Goal: Task Accomplishment & Management: Manage account settings

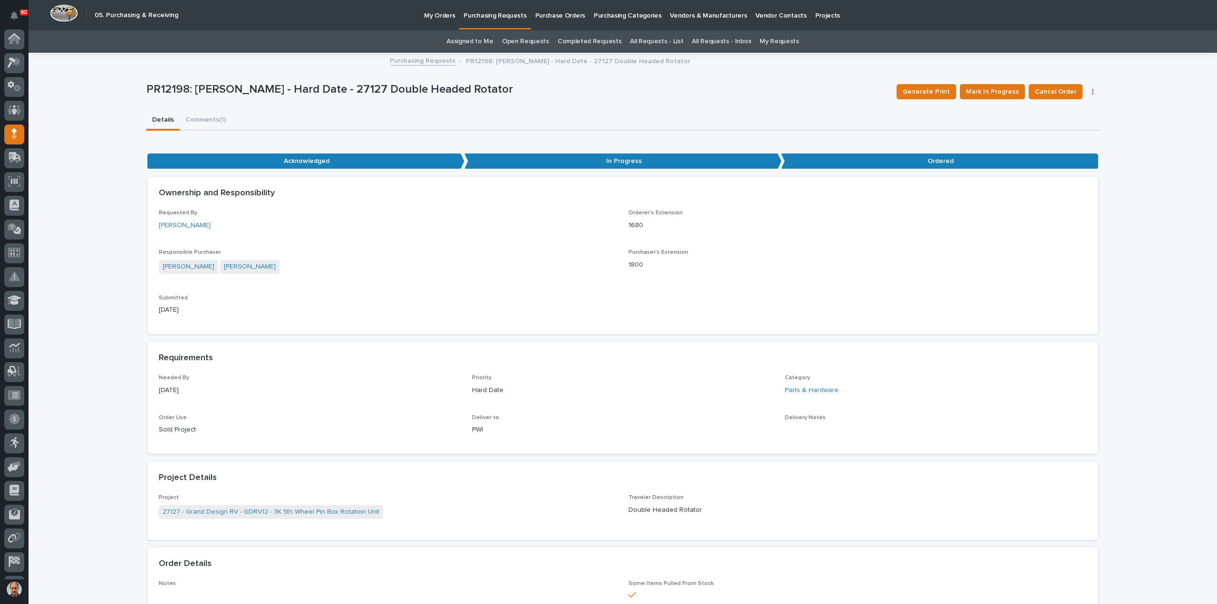
scroll to position [44, 0]
click at [493, 16] on p "Purchasing Requests" at bounding box center [494, 10] width 63 height 20
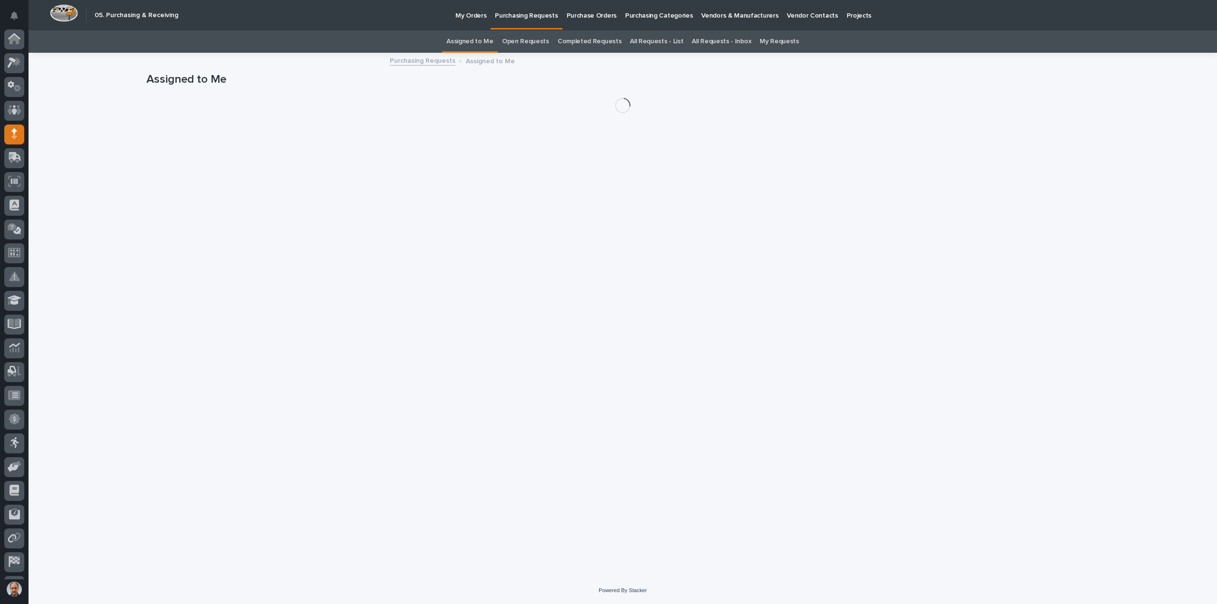
scroll to position [44, 0]
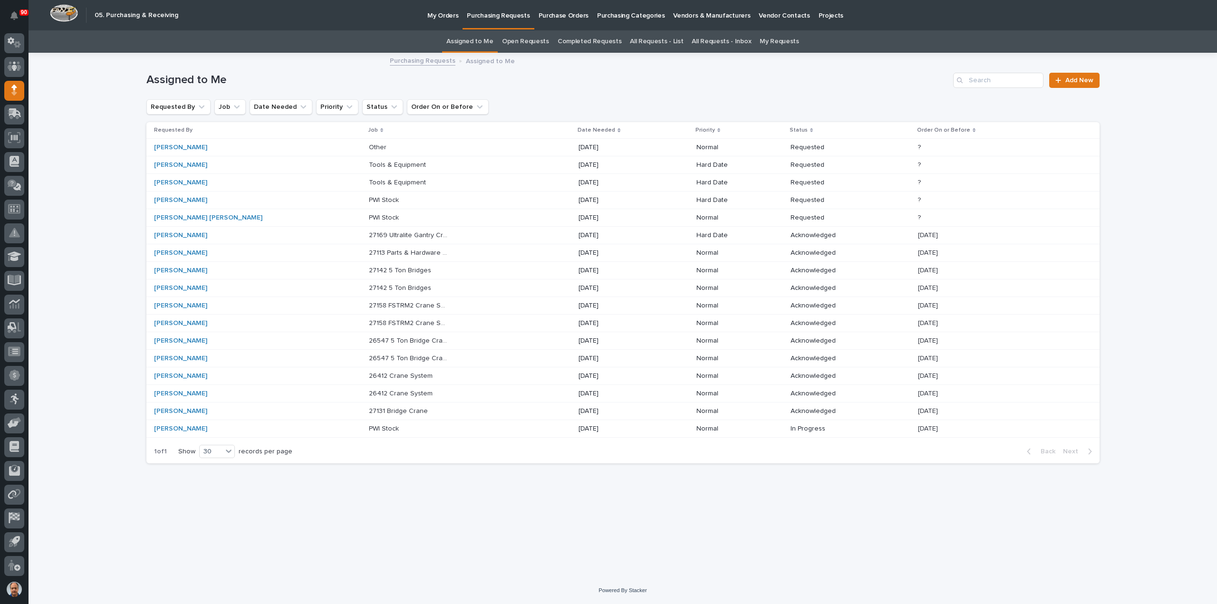
click at [369, 231] on p "27169 Ultralite Gantry Crane" at bounding box center [409, 235] width 81 height 10
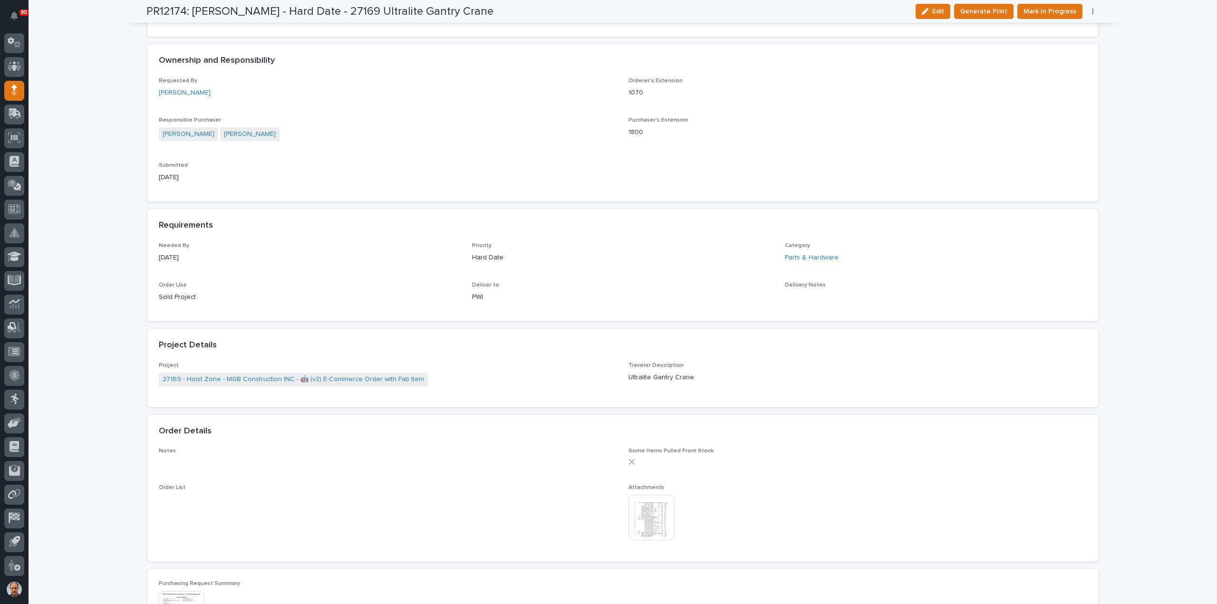
scroll to position [428, 0]
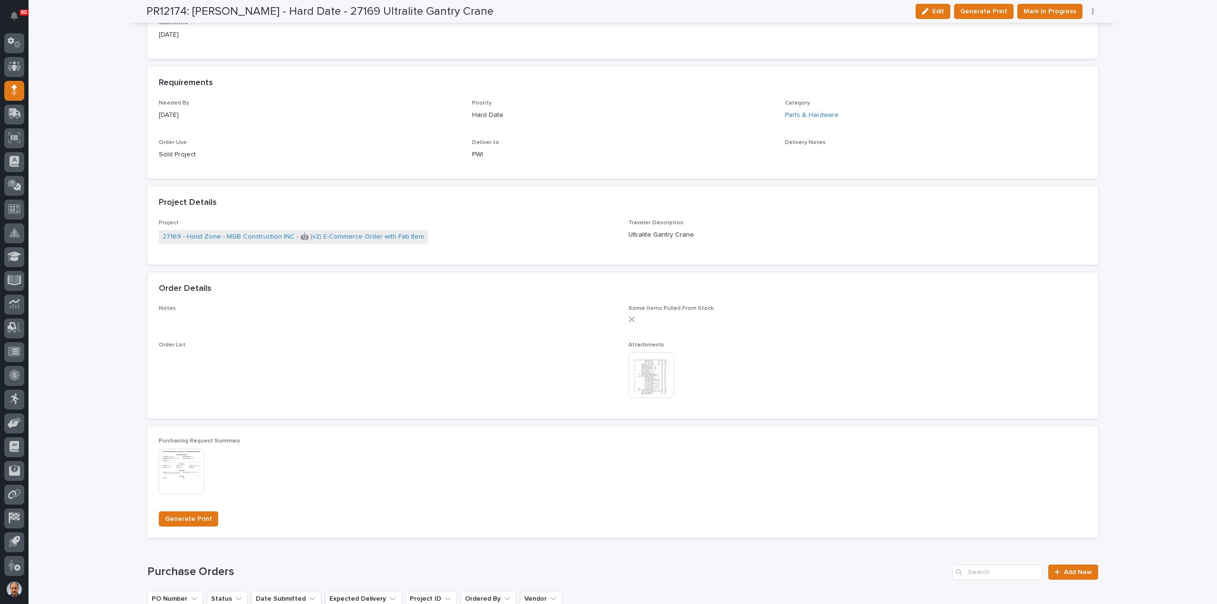
click at [640, 369] on img at bounding box center [651, 375] width 46 height 46
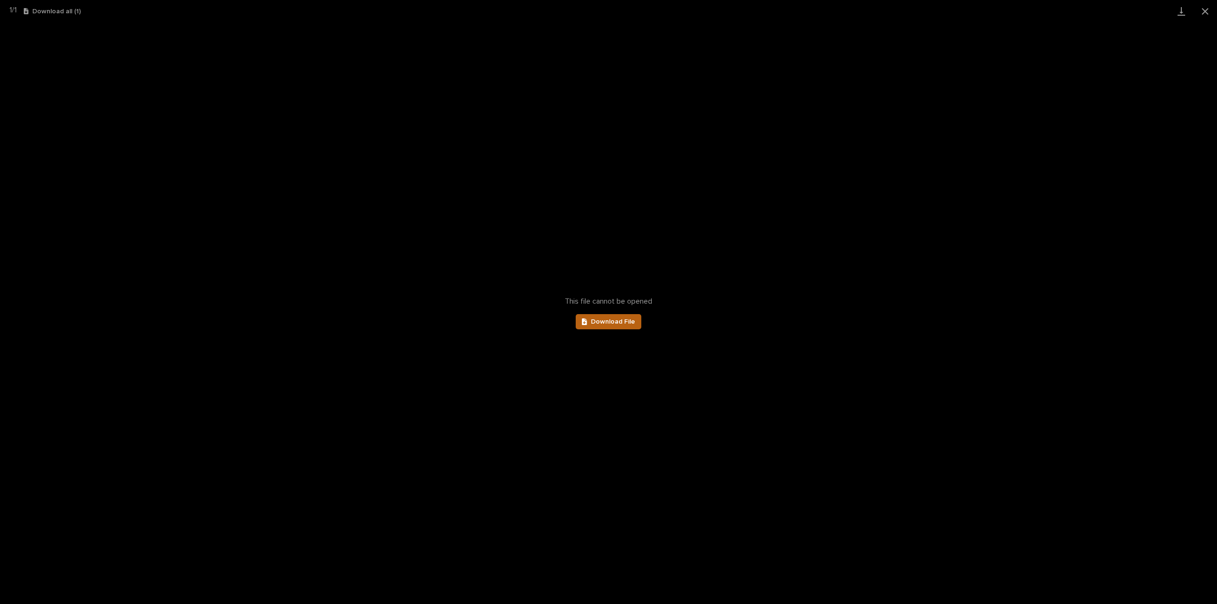
click at [608, 322] on span "Download File" at bounding box center [613, 321] width 44 height 7
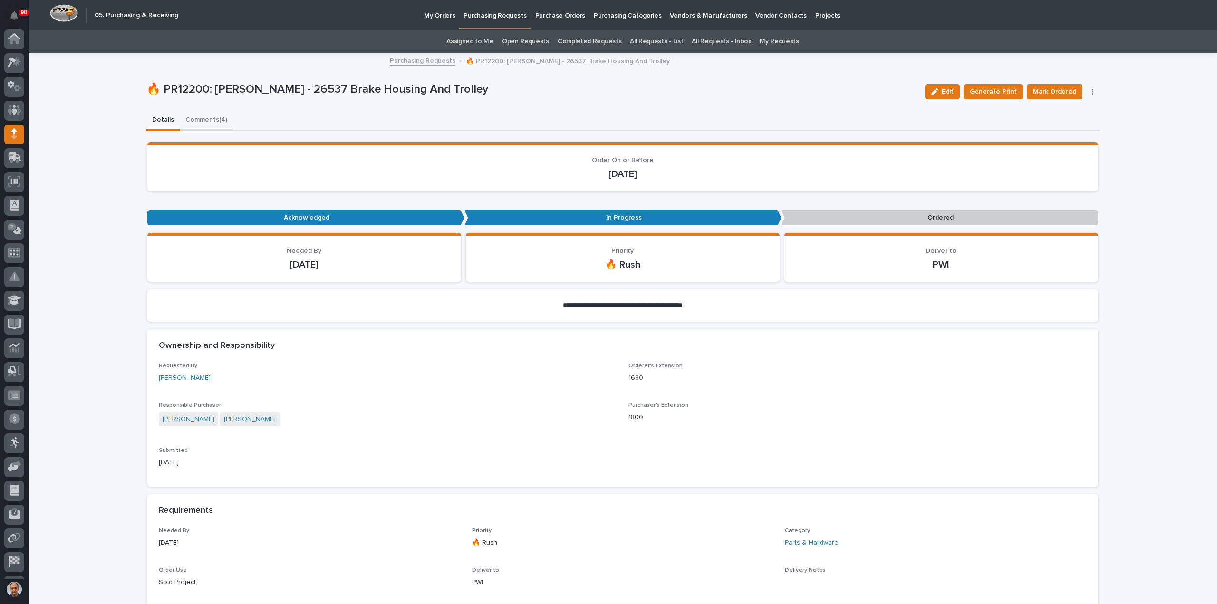
scroll to position [44, 0]
click at [190, 122] on button "Comments (4)" at bounding box center [206, 121] width 53 height 20
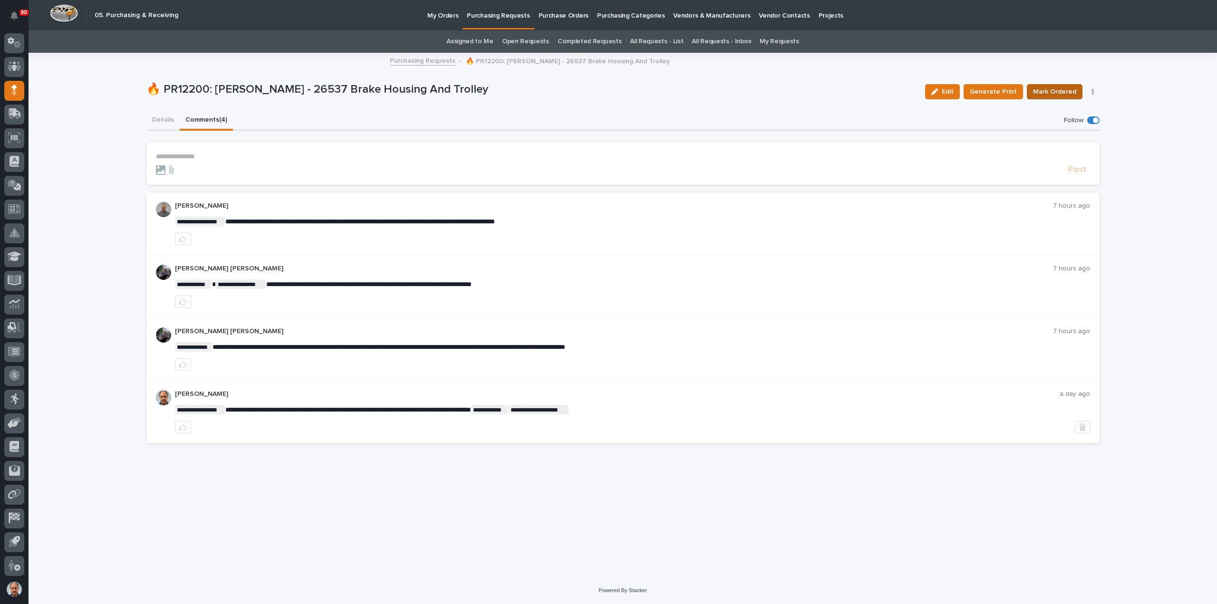
click at [1059, 92] on span "Mark Ordered" at bounding box center [1054, 91] width 43 height 11
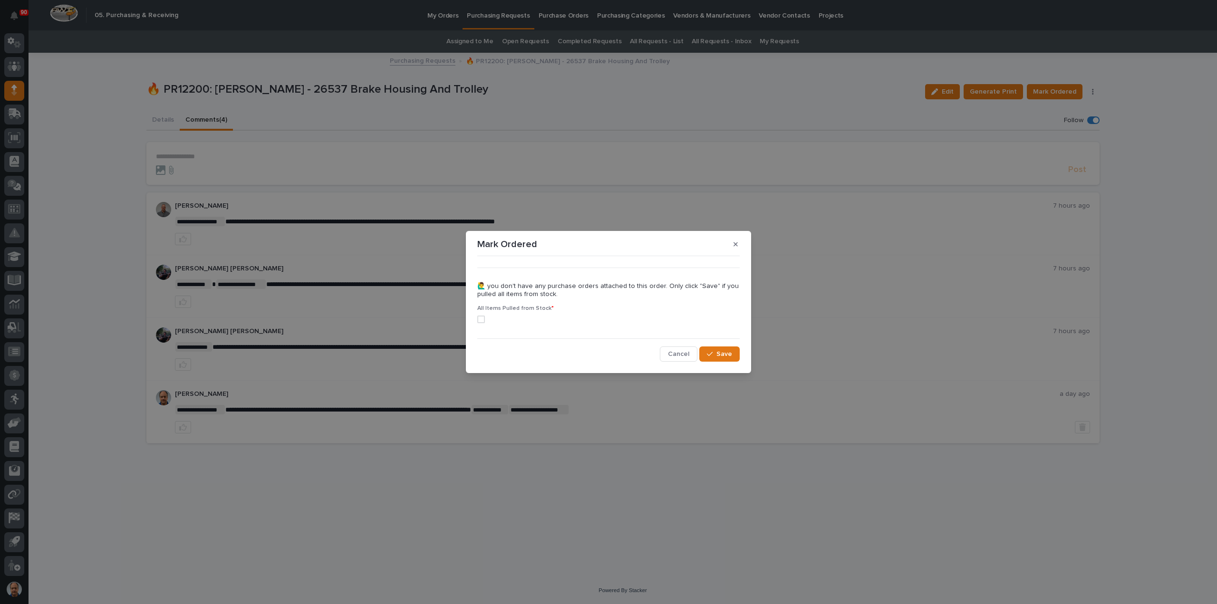
click at [483, 320] on span at bounding box center [481, 320] width 8 height 8
drag, startPoint x: 717, startPoint y: 354, endPoint x: 713, endPoint y: 309, distance: 44.9
click at [717, 354] on span "Save" at bounding box center [724, 354] width 16 height 9
